Goal: Task Accomplishment & Management: Complete application form

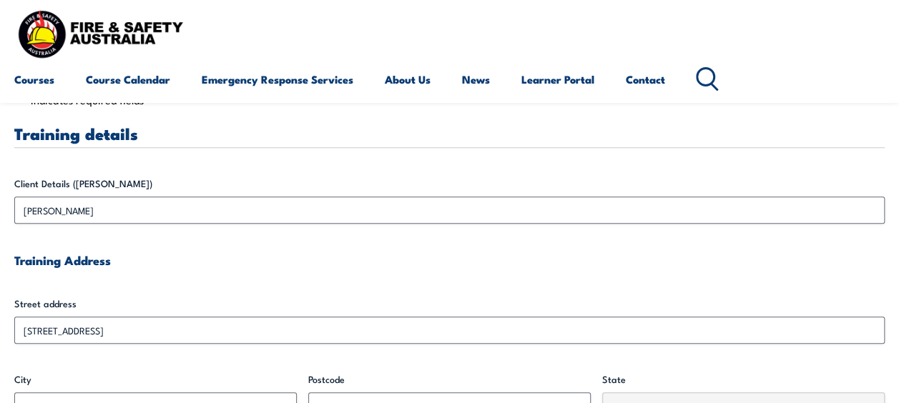
scroll to position [358, 0]
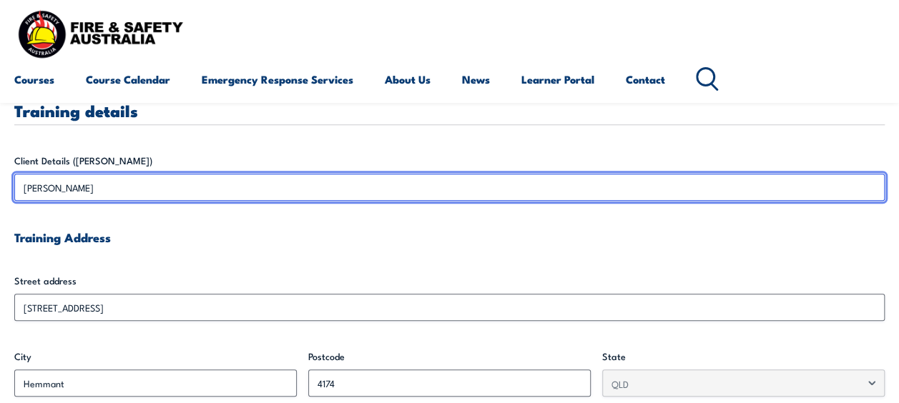
click at [69, 190] on input "[PERSON_NAME]" at bounding box center [449, 187] width 870 height 27
click at [65, 190] on input "[PERSON_NAME]" at bounding box center [449, 187] width 870 height 27
drag, startPoint x: 51, startPoint y: 187, endPoint x: 44, endPoint y: 189, distance: 7.3
click at [46, 189] on input "[PERSON_NAME]" at bounding box center [449, 187] width 870 height 27
drag, startPoint x: 44, startPoint y: 189, endPoint x: 84, endPoint y: 187, distance: 40.1
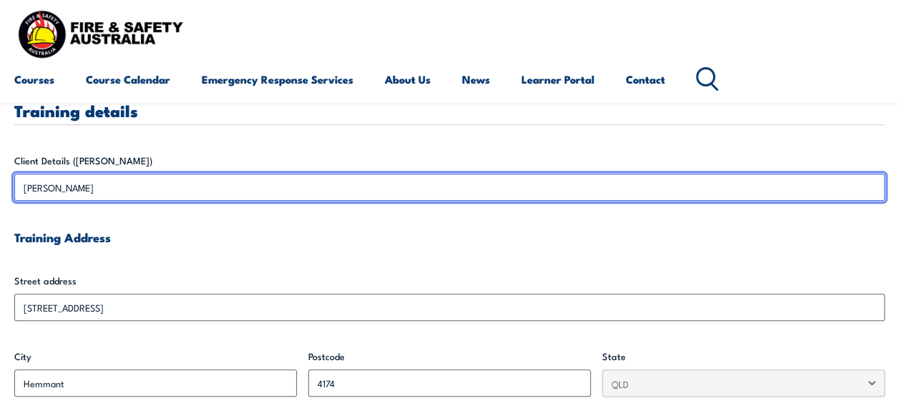
click at [84, 187] on input "[PERSON_NAME]" at bounding box center [449, 187] width 870 height 27
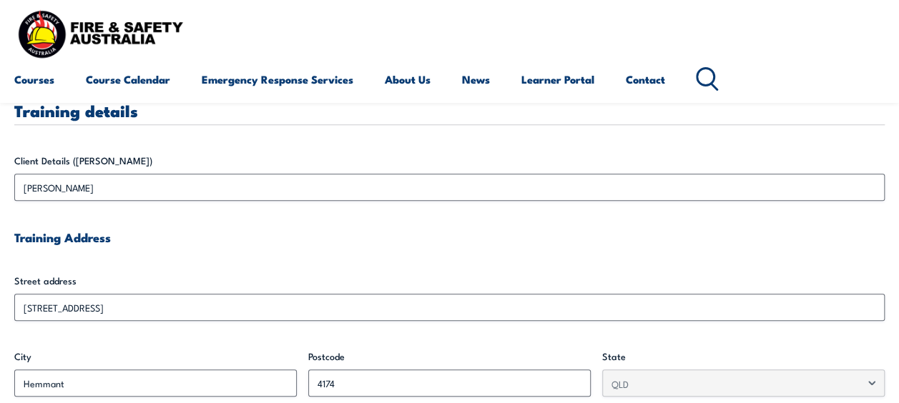
click at [239, 242] on h4 "Training Address" at bounding box center [449, 238] width 870 height 16
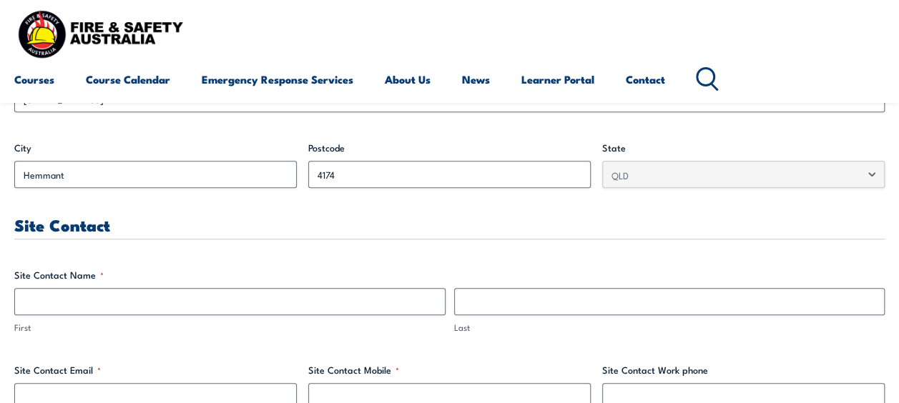
scroll to position [572, 0]
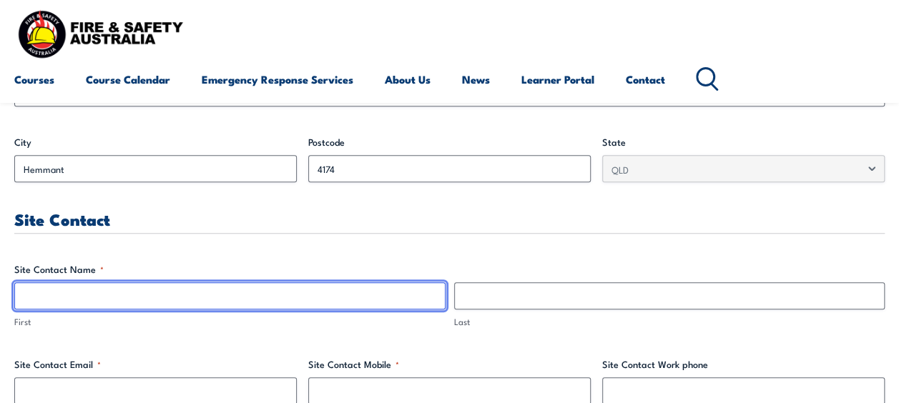
click at [72, 292] on input "First" at bounding box center [229, 295] width 431 height 27
type input "[PERSON_NAME]"
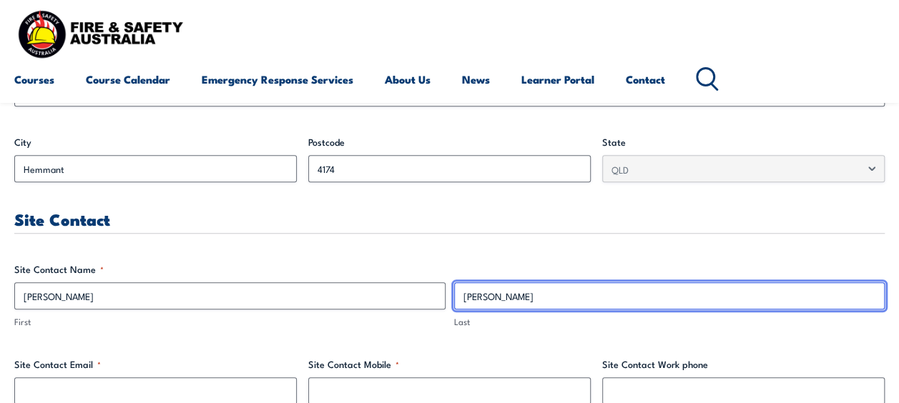
type input "[PERSON_NAME]"
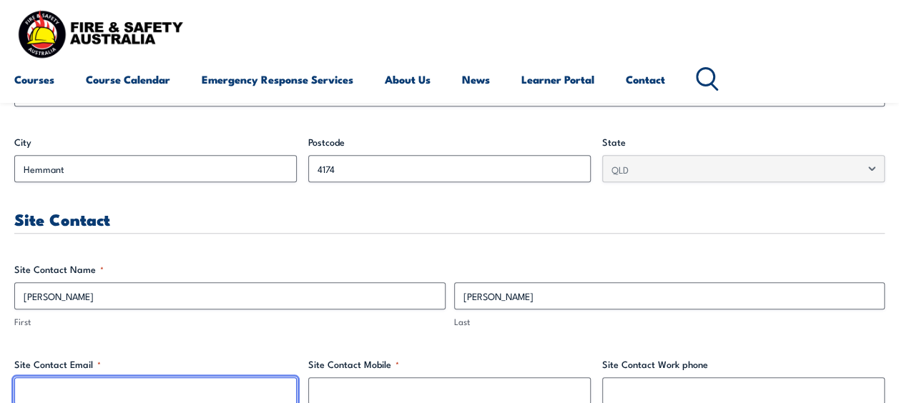
scroll to position [644, 0]
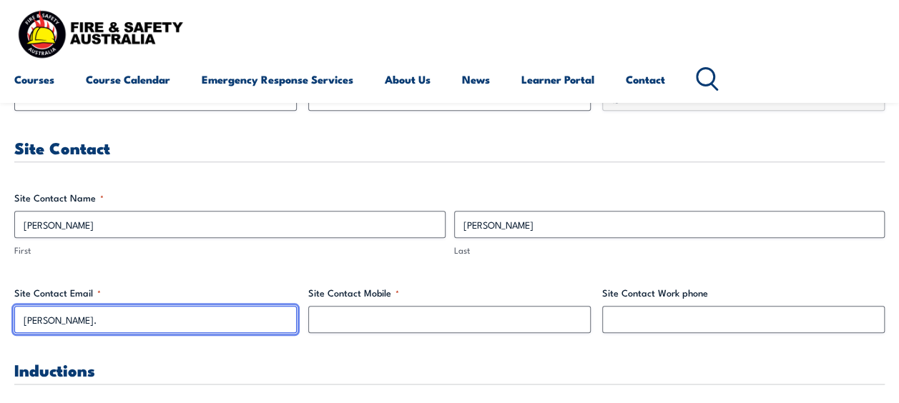
type input "[PERSON_NAME][EMAIL_ADDRESS][DOMAIN_NAME]"
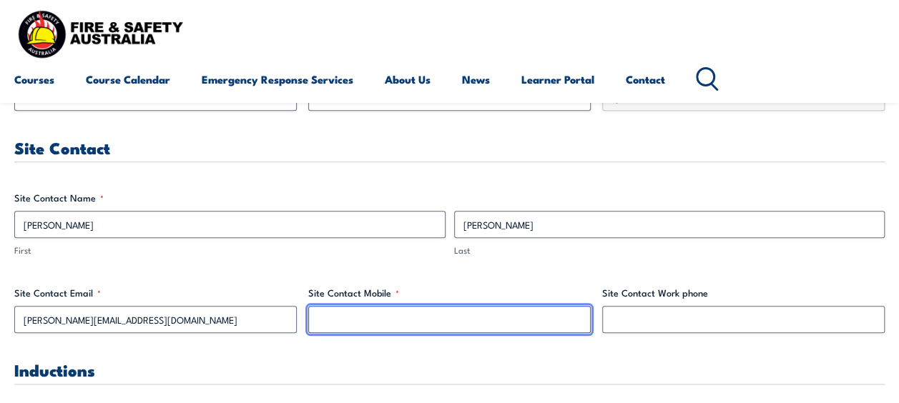
type input "0437165399"
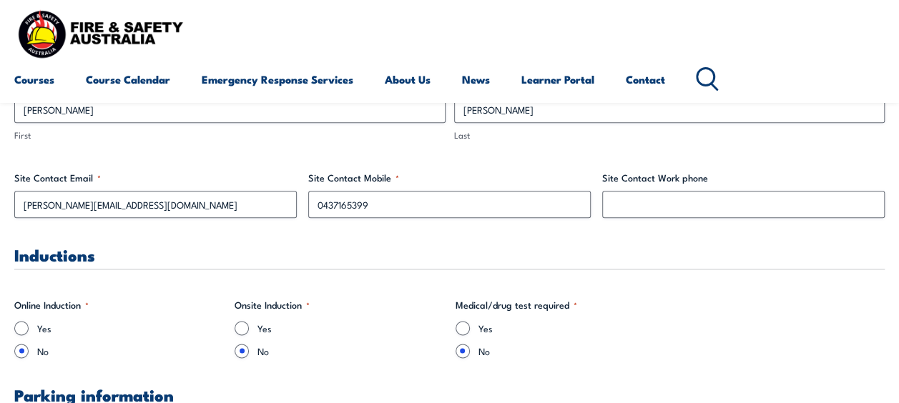
scroll to position [787, 0]
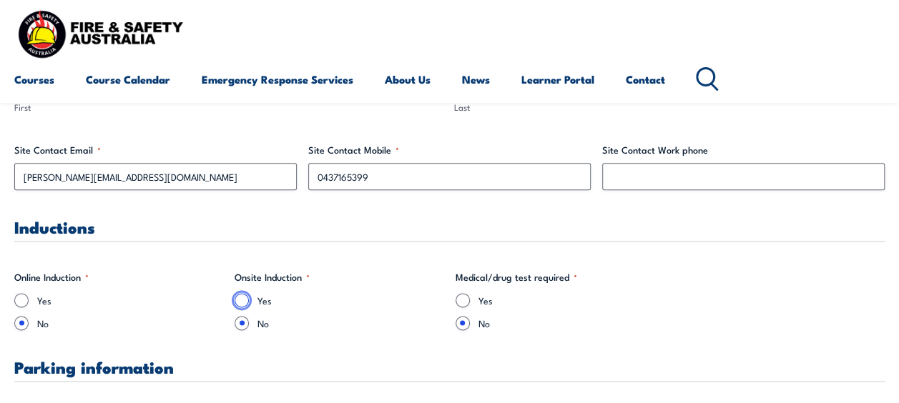
click at [242, 297] on input "Yes" at bounding box center [242, 300] width 14 height 14
radio input "true"
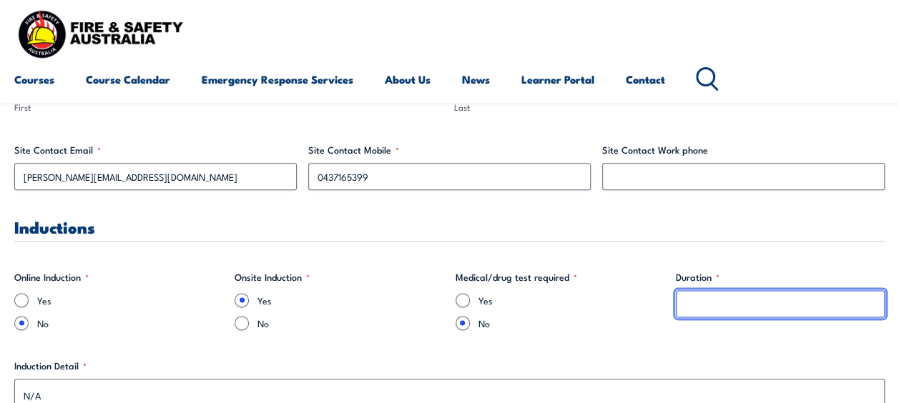
click at [704, 312] on input "Duration *" at bounding box center [780, 303] width 209 height 27
type input "1"
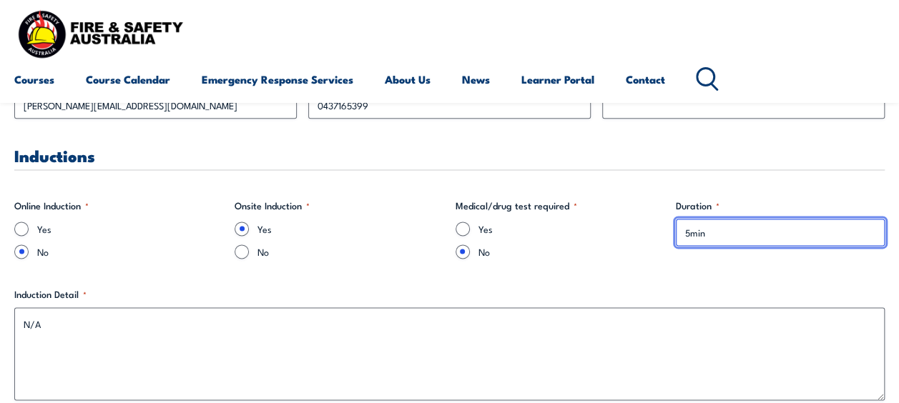
scroll to position [930, 0]
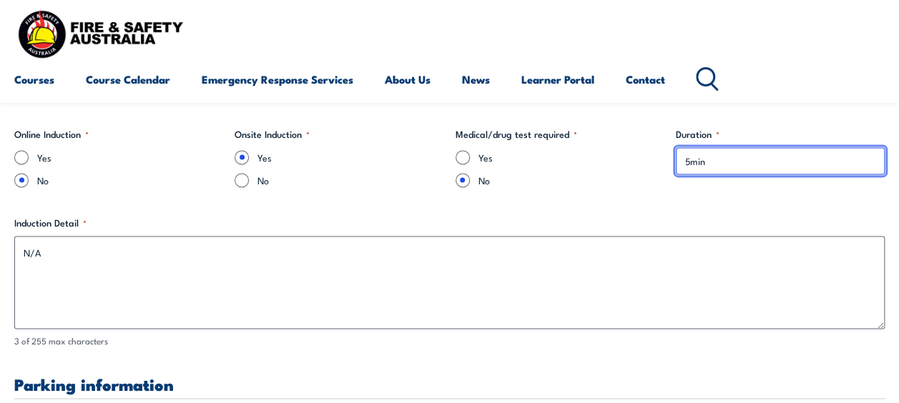
type input "5min"
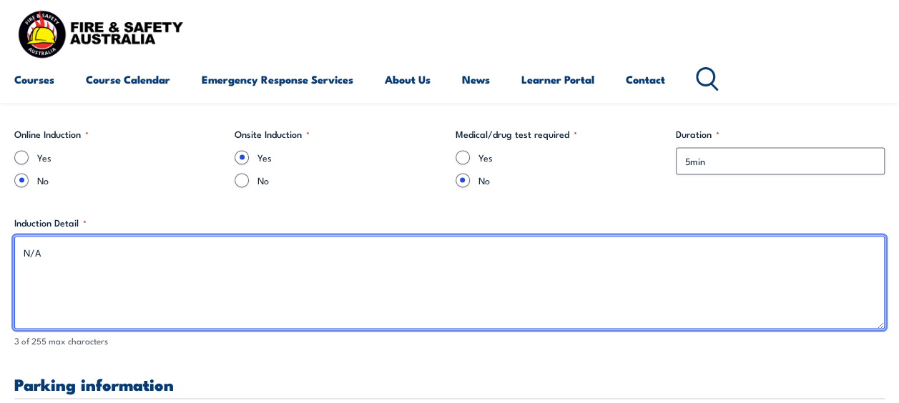
click at [292, 282] on textarea "N/A" at bounding box center [449, 282] width 870 height 93
drag, startPoint x: 11, startPoint y: 258, endPoint x: -3, endPoint y: 255, distance: 14.6
paste textarea "ign the form, and complete the required questions.""
click at [255, 250] on textarea "N/A" at bounding box center [449, 282] width 870 height 93
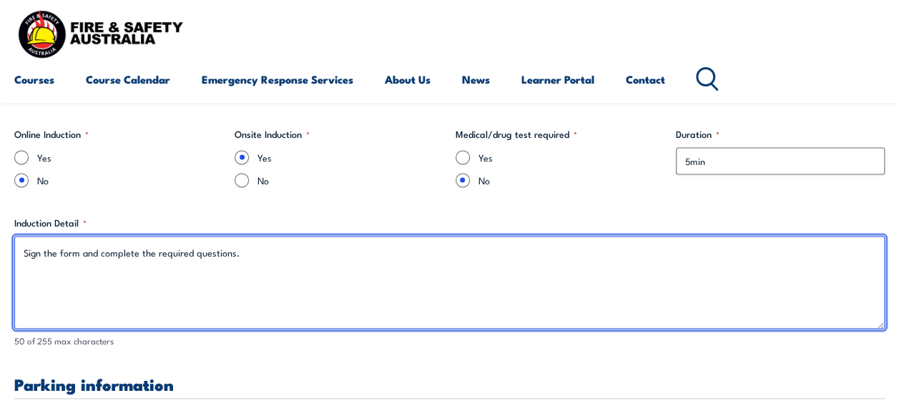
type textarea "Sign the form and complete the required questions."
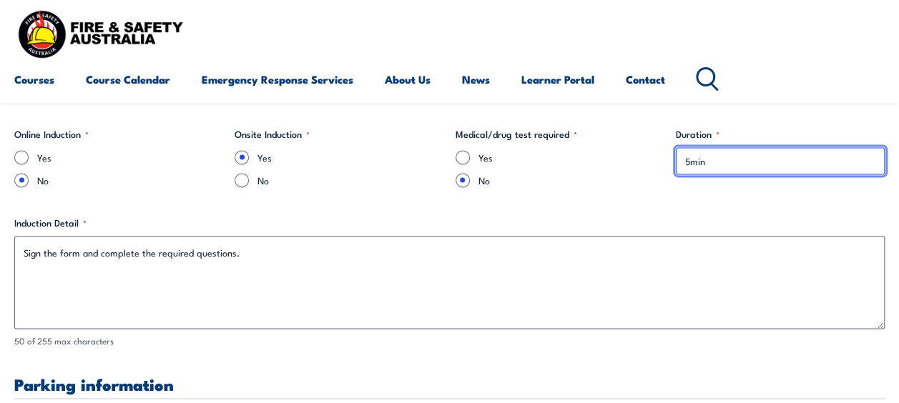
click at [689, 159] on input "5min" at bounding box center [780, 160] width 209 height 27
type input "5-10min"
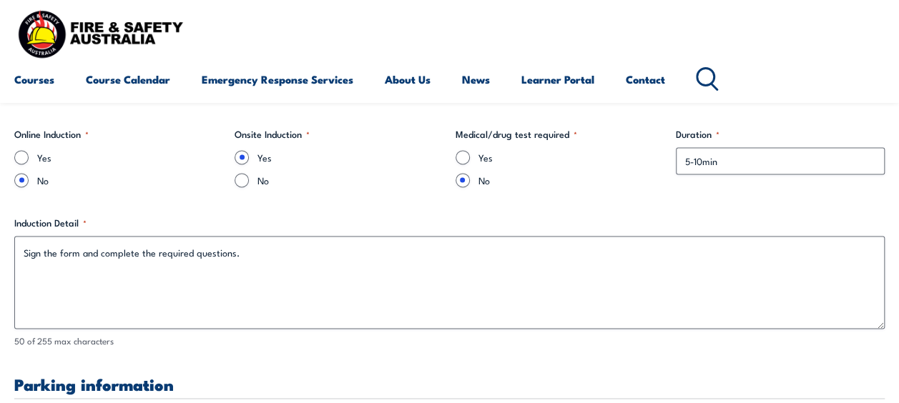
click at [266, 341] on div "50 of 255 max characters" at bounding box center [449, 342] width 870 height 14
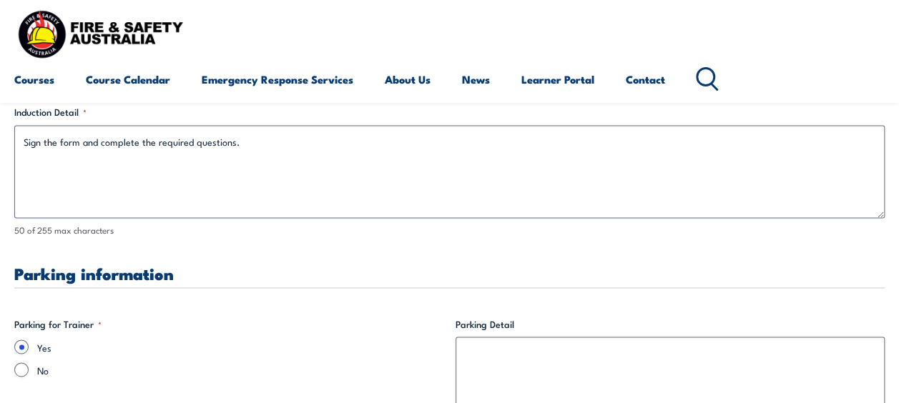
scroll to position [1073, 0]
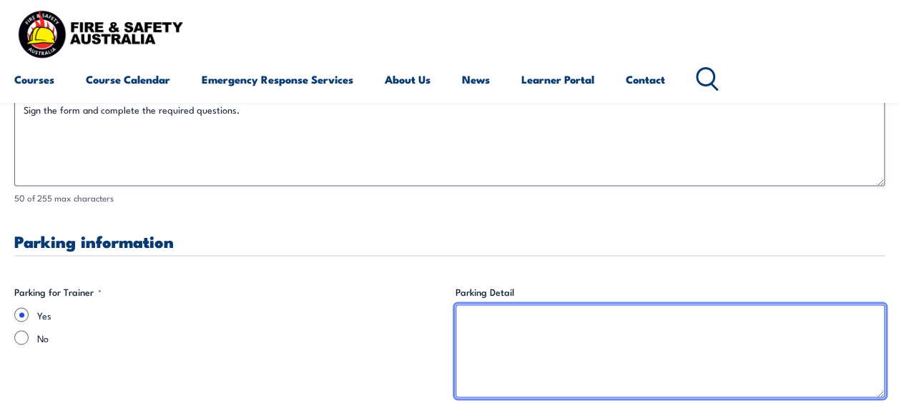
click at [486, 327] on textarea "Parking Detail" at bounding box center [670, 351] width 430 height 93
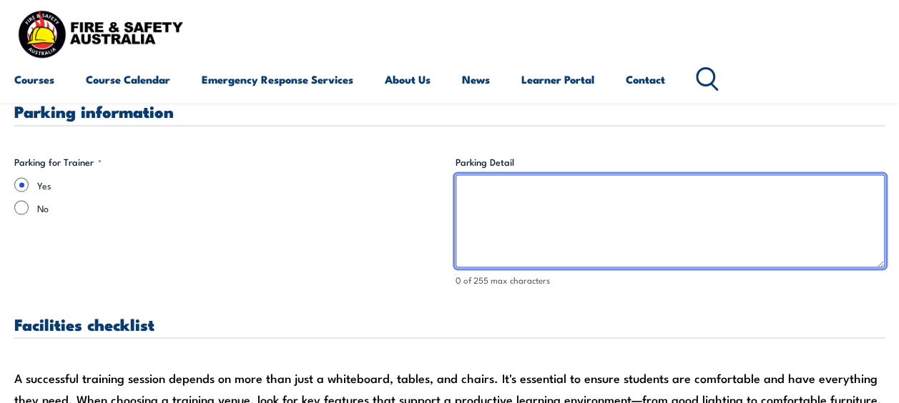
scroll to position [1216, 0]
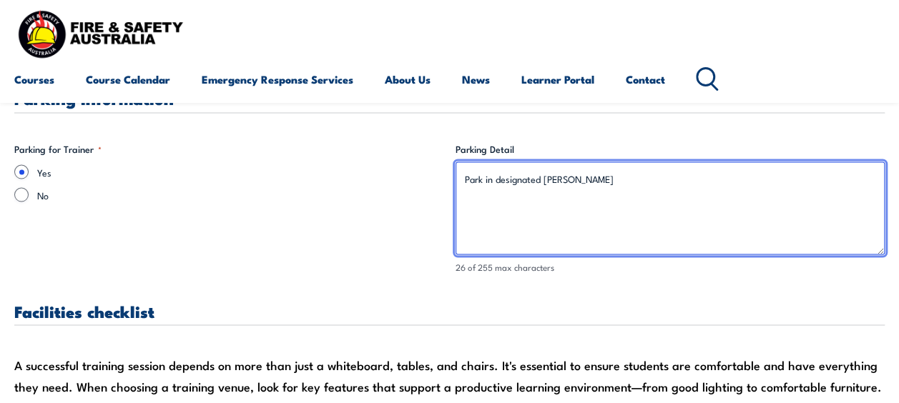
drag, startPoint x: 607, startPoint y: 193, endPoint x: 382, endPoint y: 200, distance: 225.3
paste textarea "ing is available upon entry through the gate, which will be open. Reverse parki…"
type textarea "Parking is available upon entry through the gate, which will be open. Reverse p…"
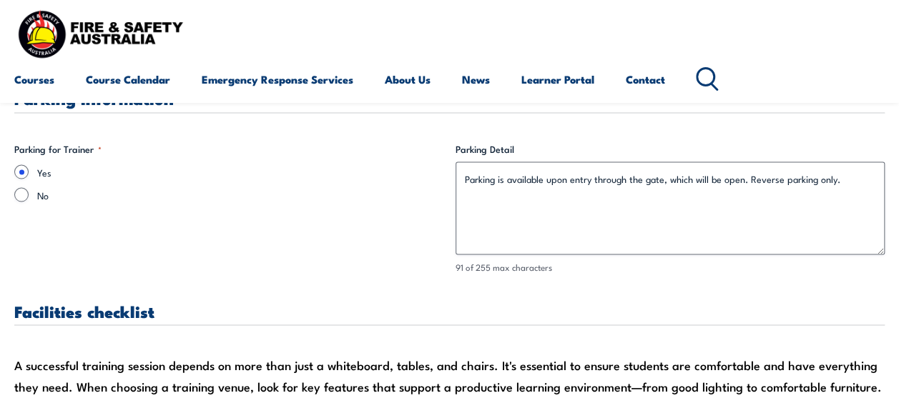
click at [283, 242] on fieldset "Parking for Trainer * Yes No" at bounding box center [229, 208] width 430 height 132
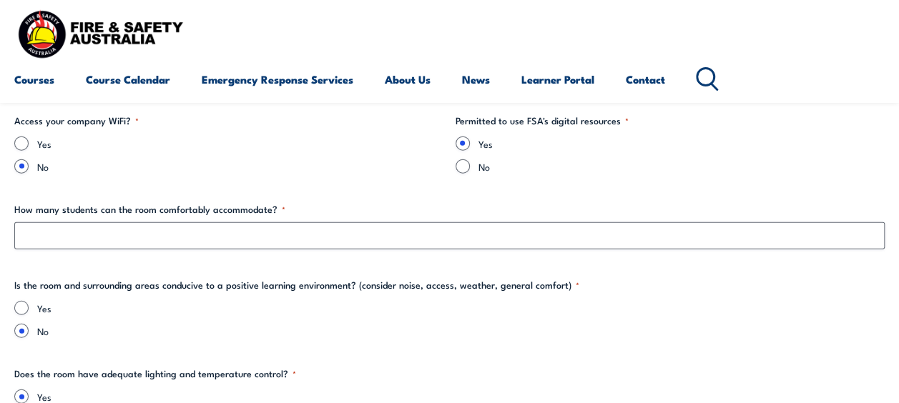
scroll to position [1716, 0]
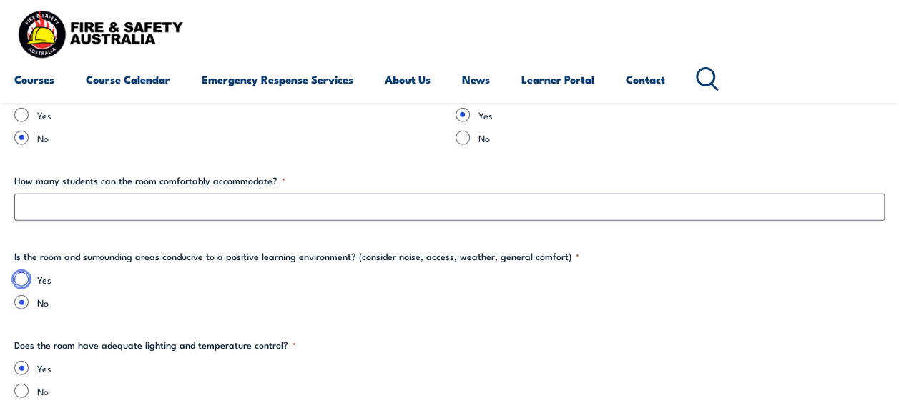
click at [22, 277] on input "Yes" at bounding box center [21, 279] width 14 height 14
radio input "true"
click at [330, 298] on label "No" at bounding box center [460, 302] width 847 height 14
click at [29, 298] on input "No" at bounding box center [21, 302] width 14 height 14
radio input "true"
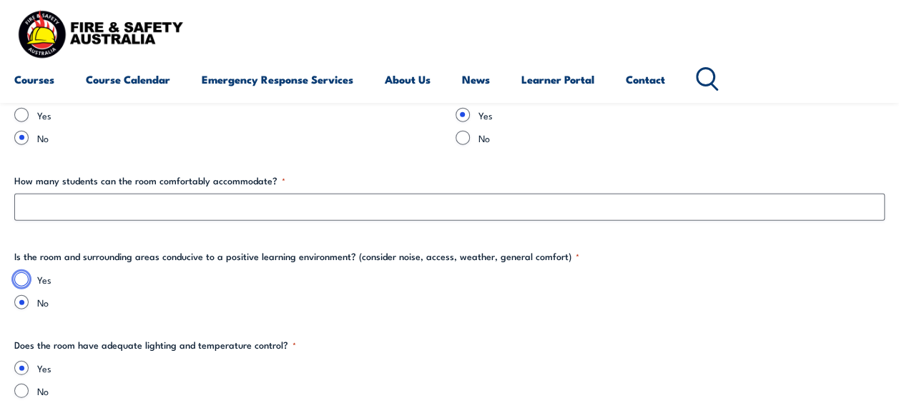
click at [26, 277] on input "Yes" at bounding box center [21, 279] width 14 height 14
radio input "true"
click at [382, 176] on label "How many students can the room comfortably accommodate? *" at bounding box center [449, 181] width 870 height 14
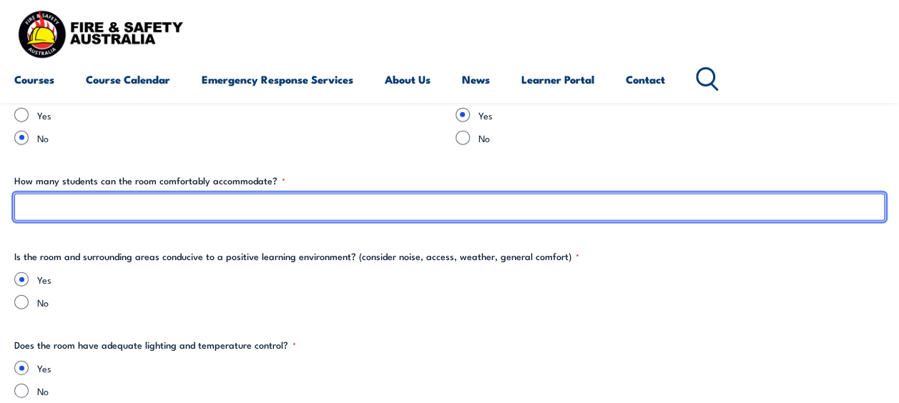
click at [382, 194] on input "How many students can the room comfortably accommodate? *" at bounding box center [449, 207] width 870 height 27
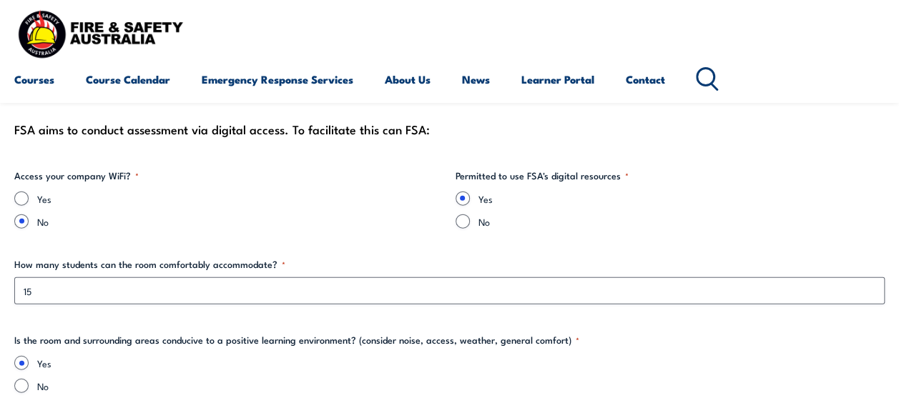
scroll to position [1625, 0]
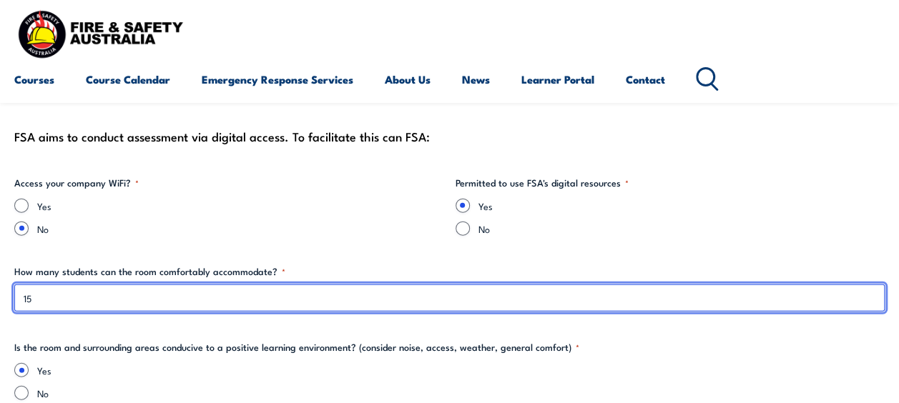
drag, startPoint x: 45, startPoint y: 297, endPoint x: 17, endPoint y: 297, distance: 27.9
click at [17, 297] on input "15" at bounding box center [449, 298] width 870 height 27
type input "1"
type input "15"
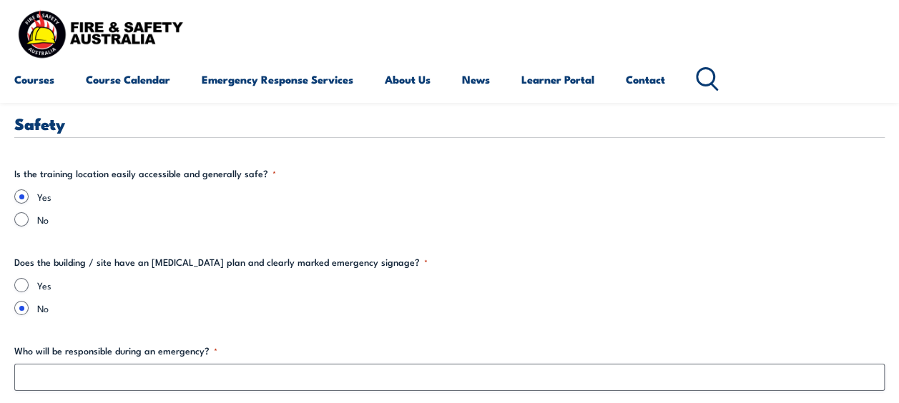
scroll to position [2543, 0]
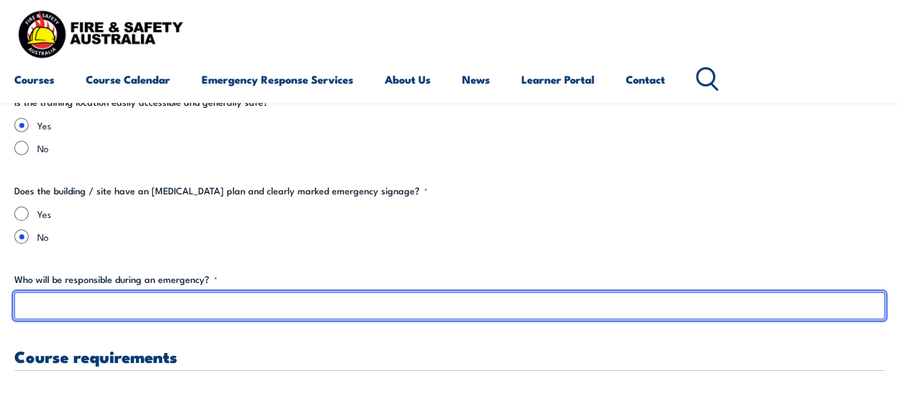
click at [127, 306] on input "Who will be responsible during an emergency? *" at bounding box center [449, 305] width 870 height 27
type input "[PERSON_NAME]"
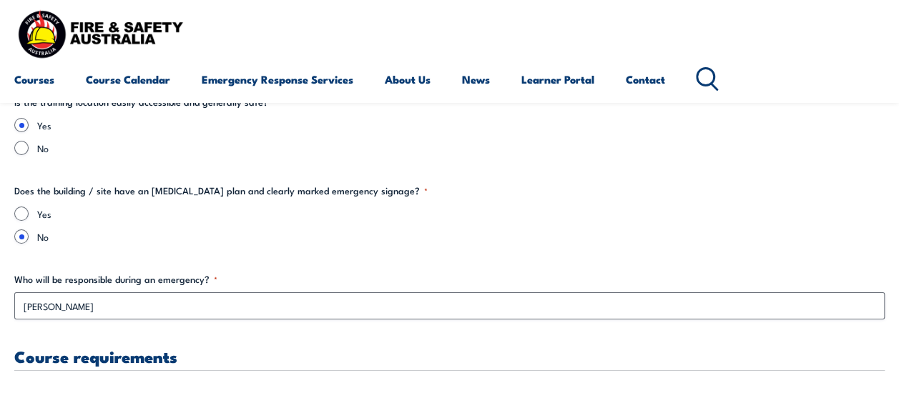
click at [267, 255] on div "Training details Client Details ([PERSON_NAME]) [PERSON_NAME] Training Address …" at bounding box center [449, 37] width 870 height 4240
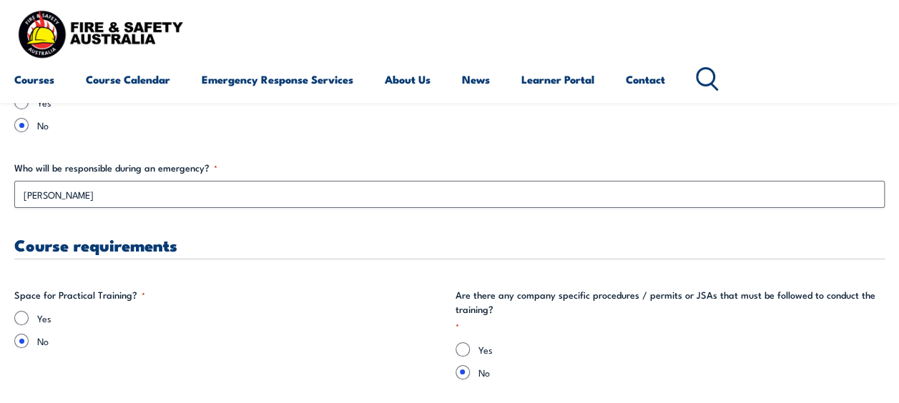
scroll to position [2686, 0]
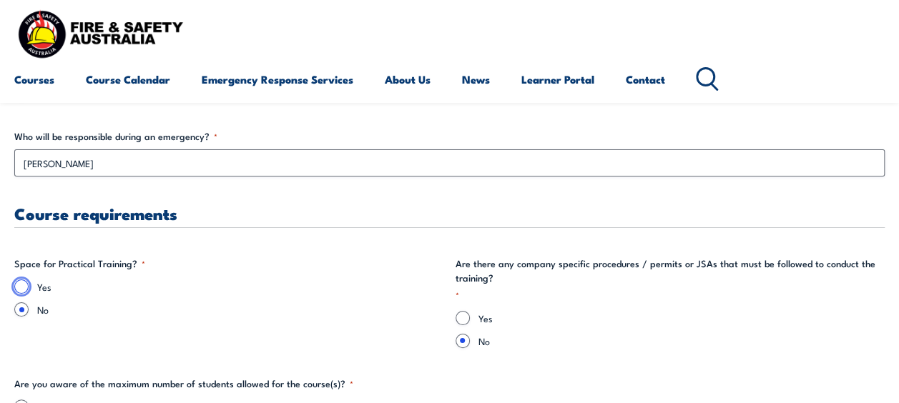
click at [24, 285] on input "Yes" at bounding box center [21, 287] width 14 height 14
radio input "true"
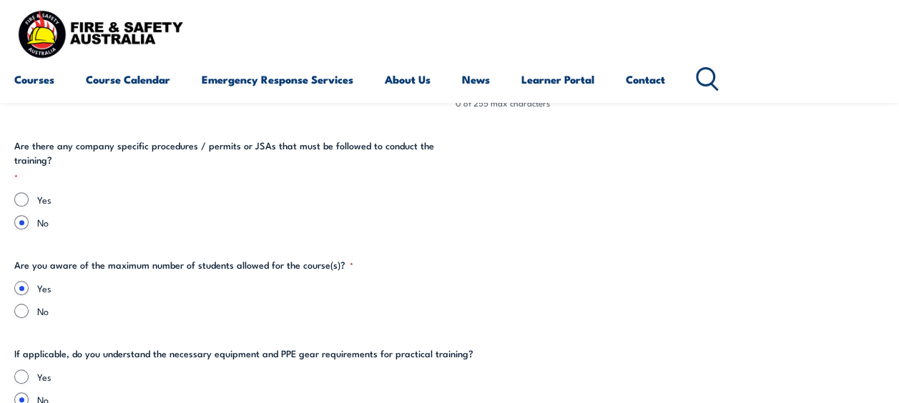
scroll to position [3043, 0]
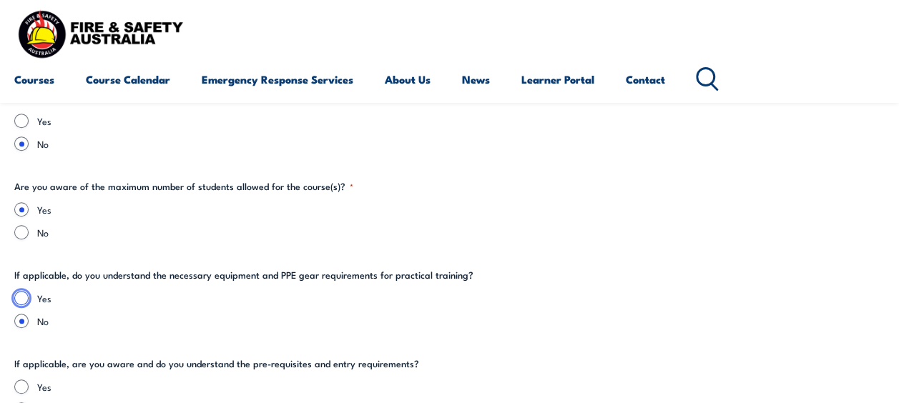
click at [20, 293] on input "Yes" at bounding box center [21, 298] width 14 height 14
radio input "true"
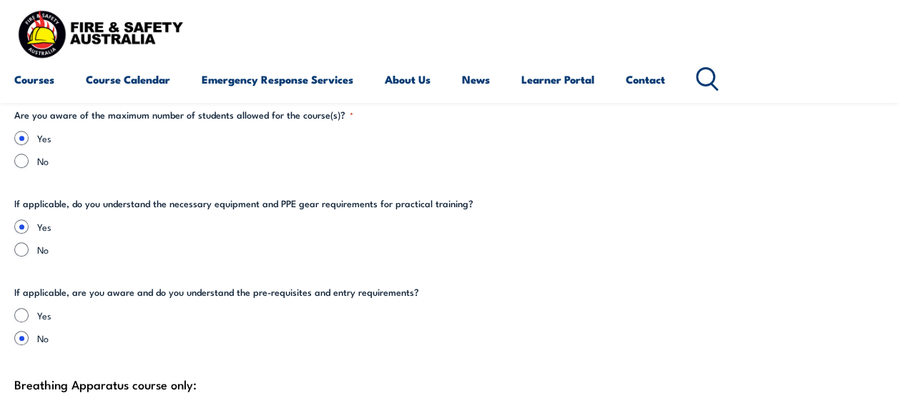
click at [247, 289] on legend "If applicable, are you aware and do you understand the pre-requisites and entry…" at bounding box center [216, 292] width 405 height 14
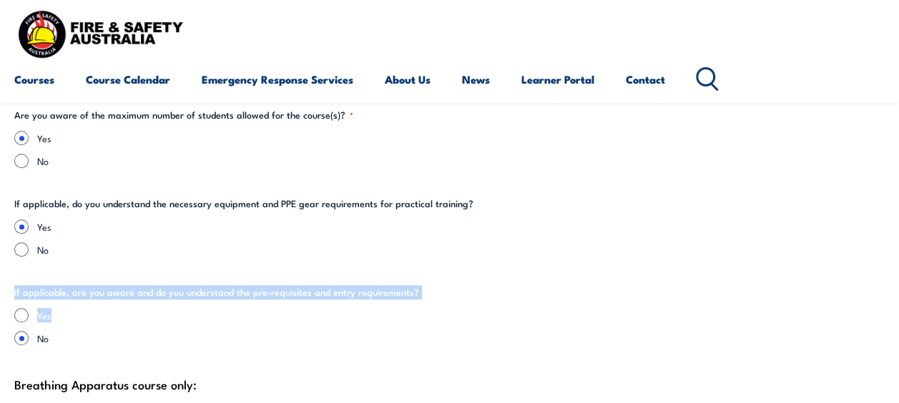
drag, startPoint x: 14, startPoint y: 293, endPoint x: 492, endPoint y: 305, distance: 478.5
copy fieldset "If applicable, are you aware and do you understand the pre-requisites and entry…"
click at [20, 315] on input "Yes" at bounding box center [21, 315] width 14 height 14
radio input "true"
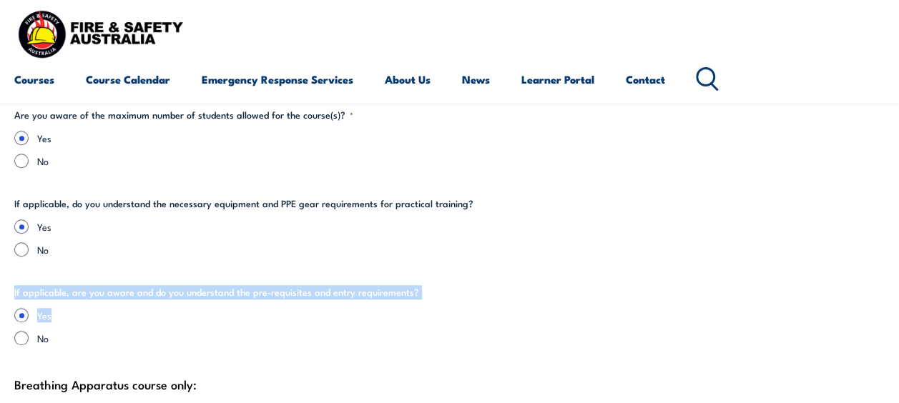
click at [111, 294] on legend "If applicable, are you aware and do you understand the pre-requisites and entry…" at bounding box center [216, 292] width 405 height 14
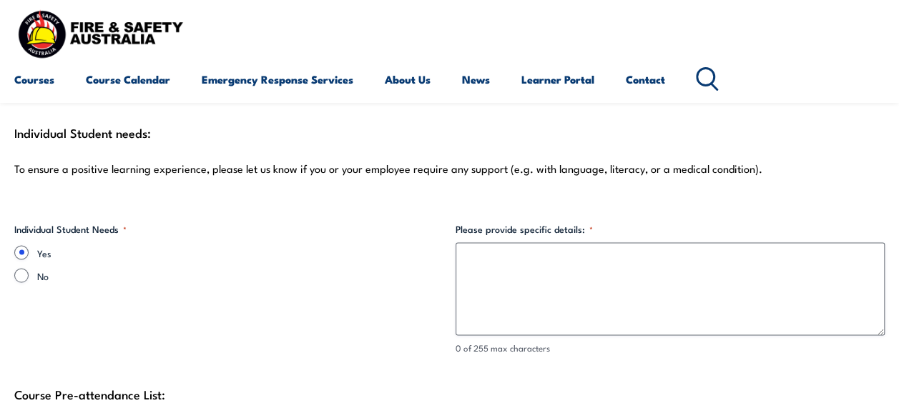
scroll to position [3830, 0]
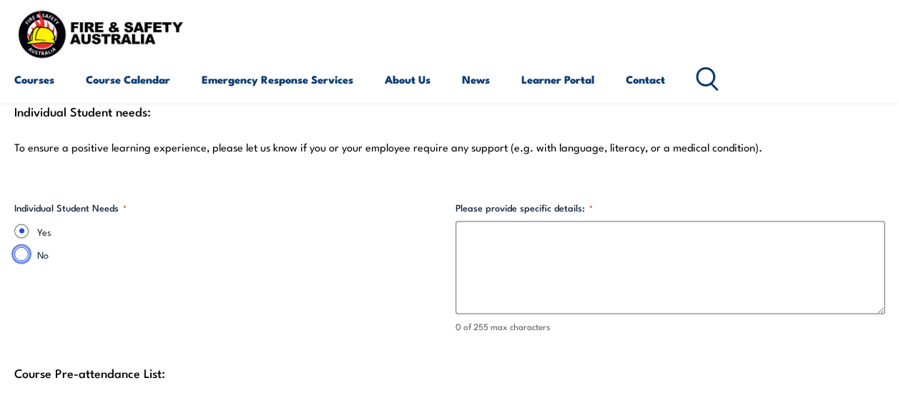
click at [21, 250] on input "No" at bounding box center [21, 254] width 14 height 14
radio input "true"
click at [162, 330] on fieldset "Individual Student Needs * Yes No" at bounding box center [229, 267] width 430 height 132
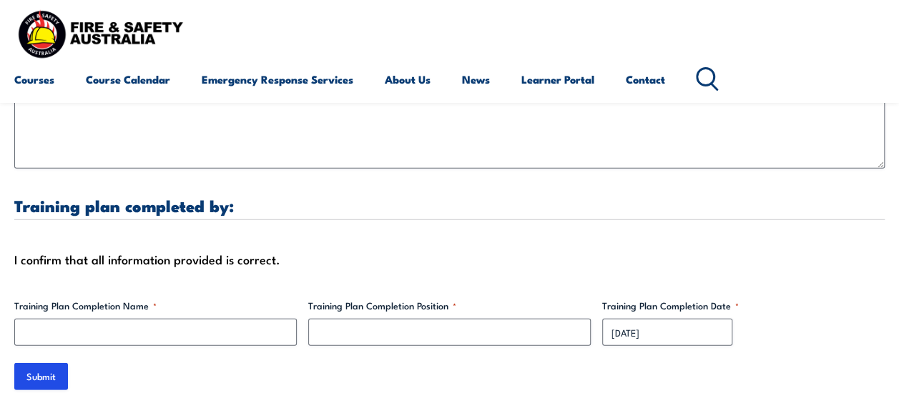
scroll to position [4545, 0]
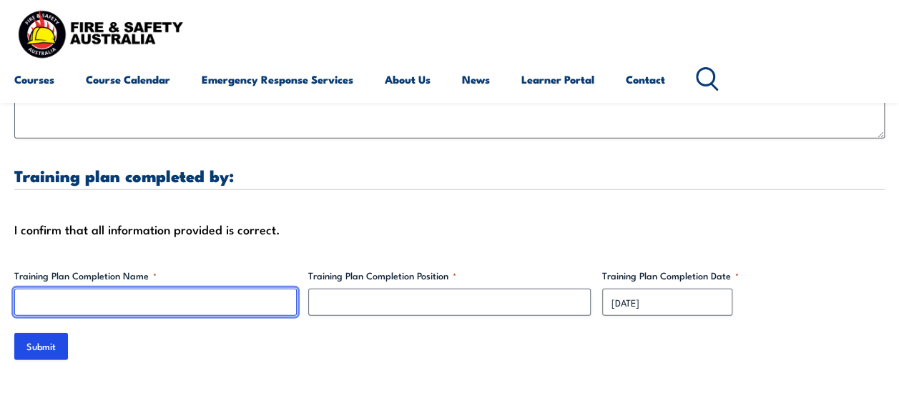
click at [182, 299] on input "Training Plan Completion Name *" at bounding box center [155, 302] width 282 height 27
type input "[PERSON_NAME]"
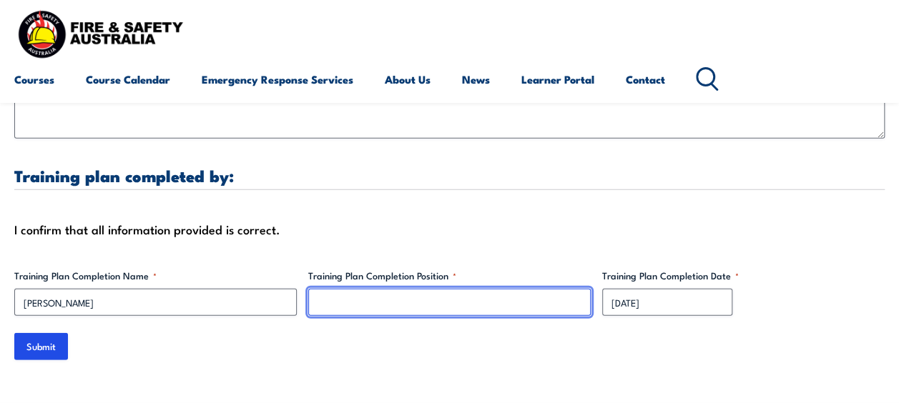
type input "H"
drag, startPoint x: 443, startPoint y: 305, endPoint x: 337, endPoint y: 309, distance: 105.9
click at [339, 309] on input "Specialist" at bounding box center [449, 302] width 282 height 27
click at [315, 302] on input "Specialist" at bounding box center [449, 302] width 282 height 27
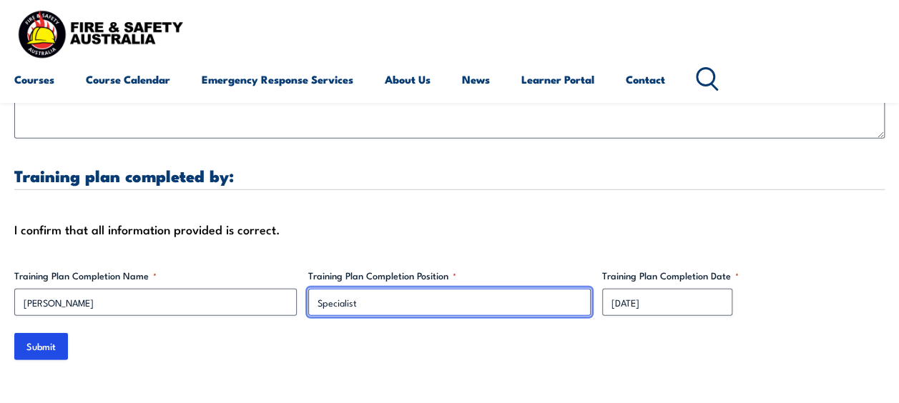
paste input "Analyst, Environment, Health & Safety"
type input "Analyst, Environment, Health & Safety"
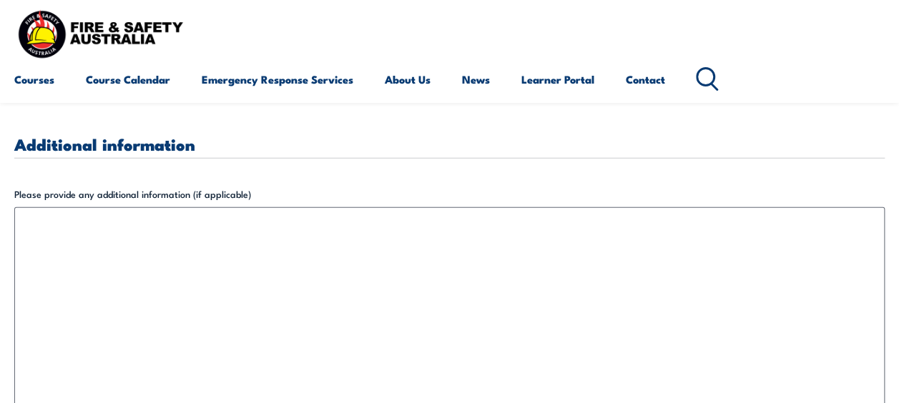
scroll to position [4290, 0]
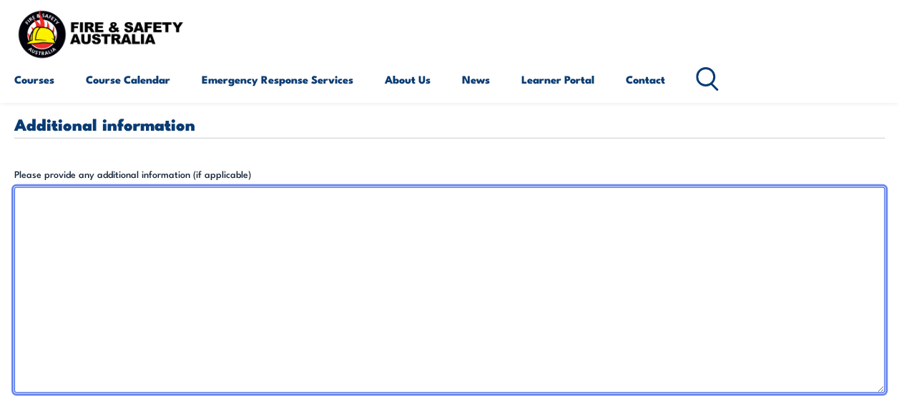
click at [194, 287] on textarea "Please provide any additional information (if applicable)" at bounding box center [449, 290] width 870 height 206
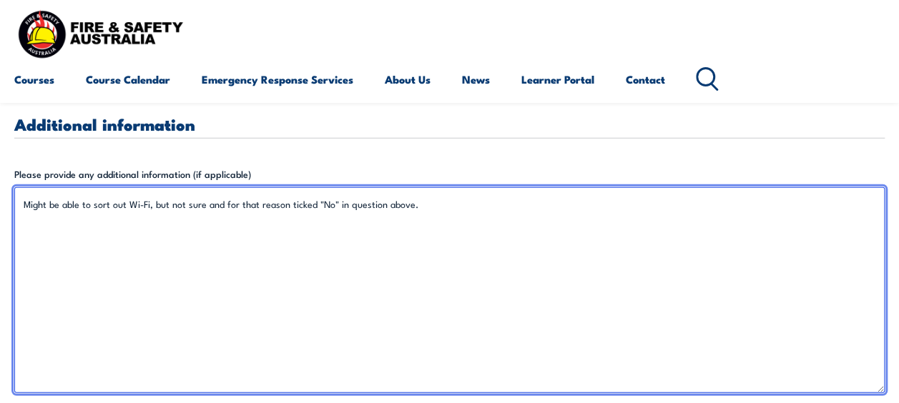
click at [294, 262] on textarea "Might be able to sort out Wi-Fi, but not sure and for that reason ticked "No" i…" at bounding box center [449, 290] width 870 height 206
click at [442, 221] on textarea "Might be able to sort out Wi-Fi, but not sure and for that reason ticked "No" i…" at bounding box center [449, 290] width 870 height 206
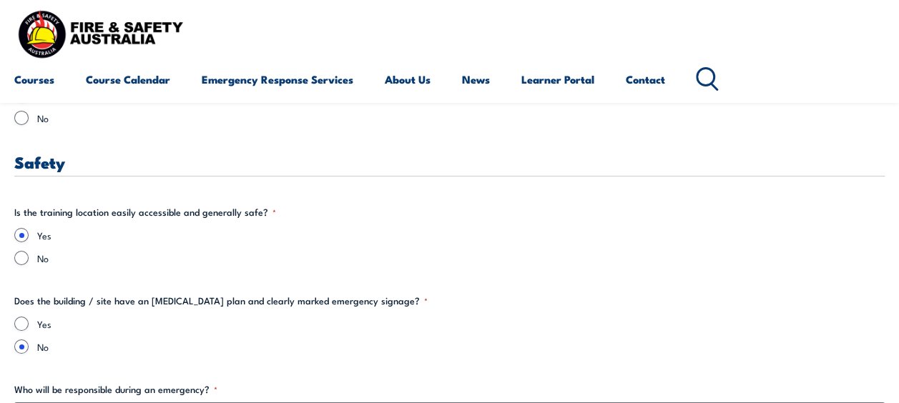
scroll to position [2431, 0]
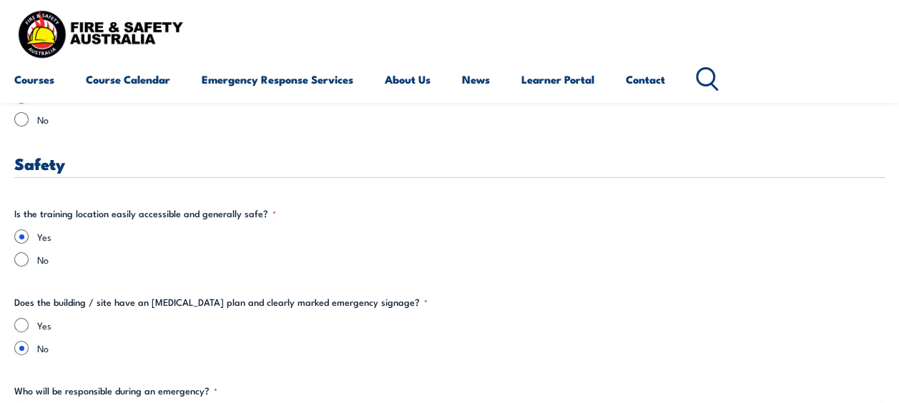
type textarea "Might be able to sort out Wi-Fi, but not sure and for that reason ticked "No" i…"
click at [23, 325] on input "Yes" at bounding box center [21, 325] width 14 height 14
radio input "true"
click at [202, 330] on label "Yes" at bounding box center [460, 325] width 847 height 14
click at [29, 330] on input "Yes" at bounding box center [21, 325] width 14 height 14
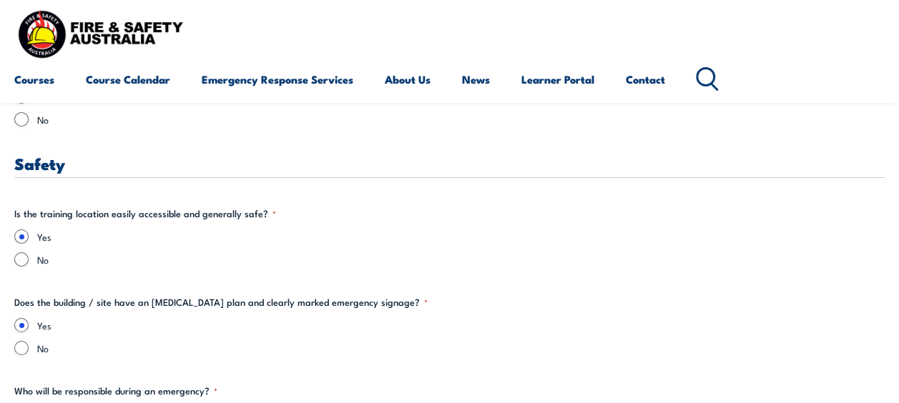
click at [98, 306] on legend "Does the building / site have an [MEDICAL_DATA] plan and clearly marked emergen…" at bounding box center [220, 302] width 413 height 14
drag, startPoint x: 153, startPoint y: 303, endPoint x: 430, endPoint y: 306, distance: 276.7
click at [428, 306] on legend "Does the building / site have an [MEDICAL_DATA] plan and clearly marked emergen…" at bounding box center [220, 302] width 413 height 14
copy legend "[MEDICAL_DATA] plan and clearly marked emergency signage"
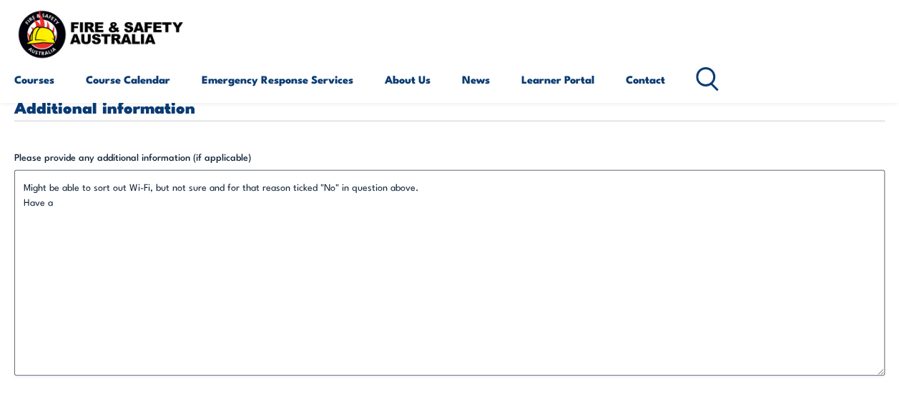
scroll to position [4300, 0]
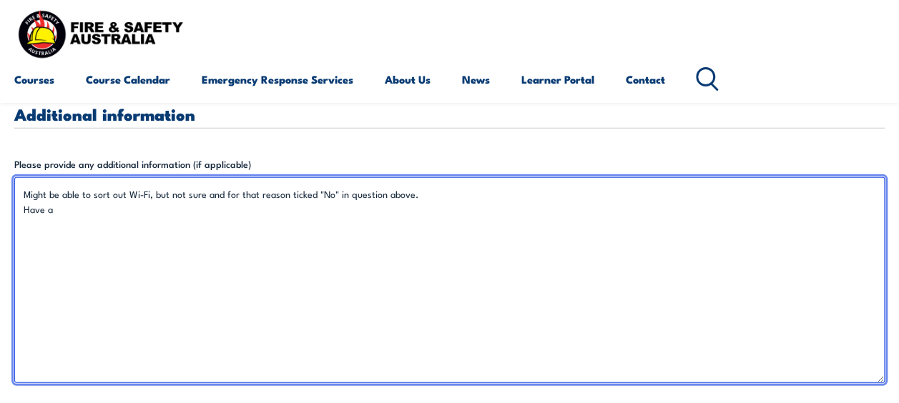
click at [61, 205] on textarea "Might be able to sort out Wi-Fi, but not sure and for that reason ticked "No" i…" at bounding box center [449, 280] width 870 height 206
paste textarea "[MEDICAL_DATA] plan and clearly marked emergency signage"
click at [54, 210] on textarea "Might be able to sort out Wi-Fi, but not sure and for that reason ticked "No" i…" at bounding box center [449, 280] width 870 height 206
click at [339, 206] on textarea "Might be able to sort out Wi-Fi, but not sure and for that reason ticked "No" i…" at bounding box center [449, 280] width 870 height 206
click at [427, 234] on textarea "Might be able to sort out Wi-Fi, but not sure and for that reason ticked "No" i…" at bounding box center [449, 280] width 870 height 206
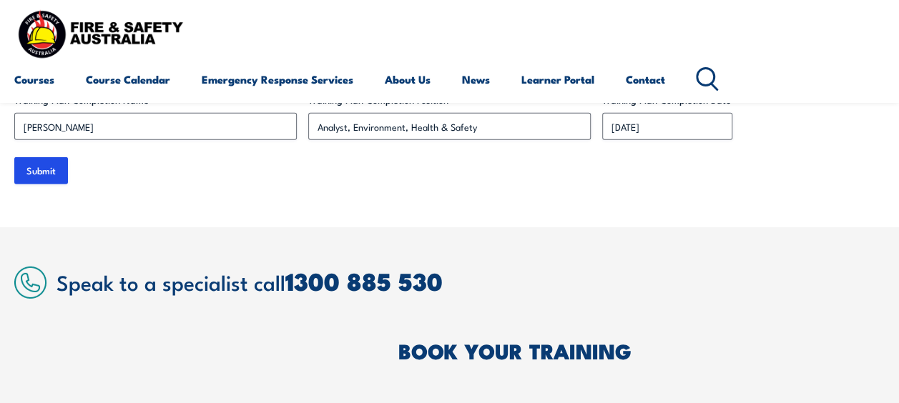
scroll to position [4658, 0]
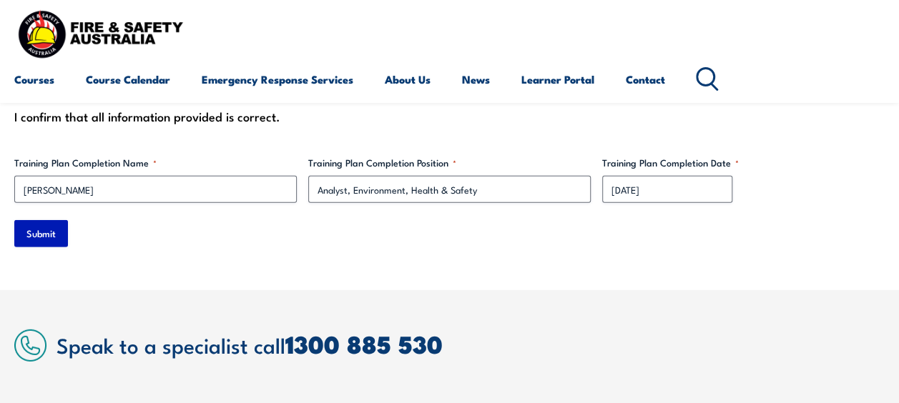
type textarea "Might be able to sort out Wi-Fi, but not sure and for that reason ticked "No" i…"
click at [27, 234] on input "Submit" at bounding box center [41, 233] width 54 height 27
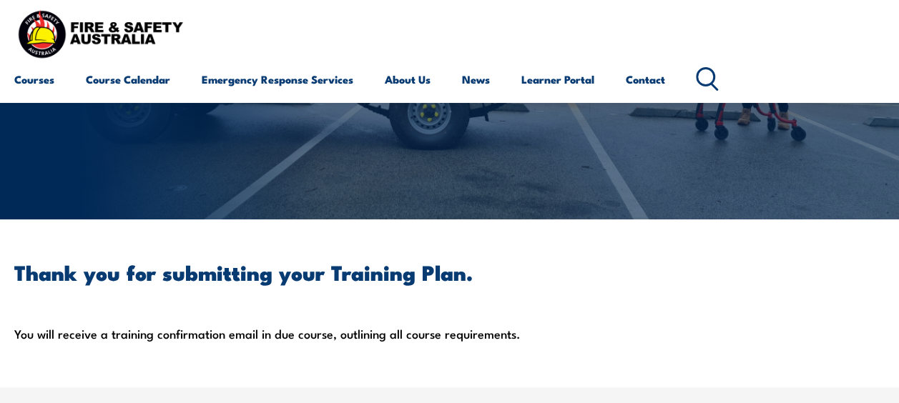
scroll to position [178, 0]
